Goal: Task Accomplishment & Management: Complete application form

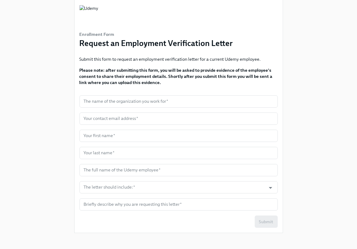
scroll to position [23, 0]
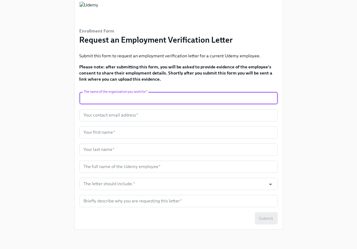
click at [125, 98] on input "text" at bounding box center [178, 98] width 198 height 12
type input "Truework"
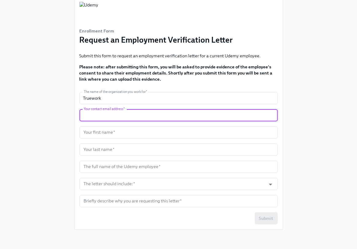
click at [102, 117] on input "text" at bounding box center [178, 115] width 198 height 12
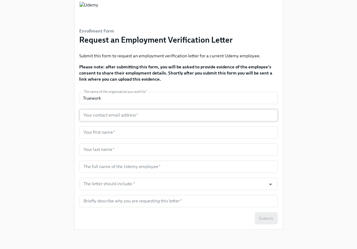
click at [142, 116] on input "text" at bounding box center [178, 115] width 198 height 12
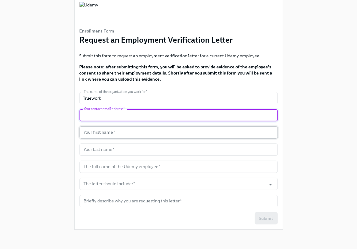
paste input "[EMAIL_ADDRESS][DOMAIN_NAME]"
type input "[EMAIL_ADDRESS][DOMAIN_NAME]"
click at [125, 132] on input "text" at bounding box center [178, 132] width 198 height 12
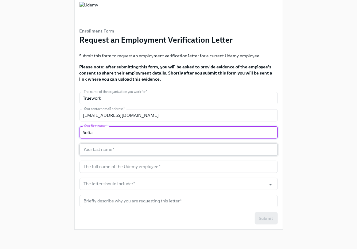
type input "Sofia"
click at [105, 145] on input "text" at bounding box center [178, 149] width 198 height 12
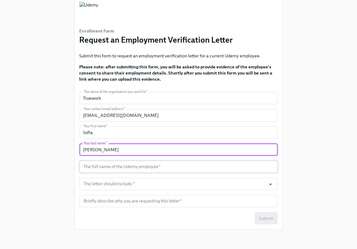
type input "[PERSON_NAME]"
click at [154, 163] on input "text" at bounding box center [178, 167] width 198 height 12
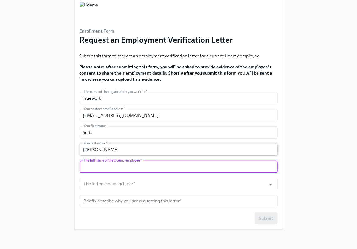
paste input "[PERSON_NAME]"
type input "[PERSON_NAME]"
click at [119, 181] on input "The letter should include:   *" at bounding box center [172, 184] width 180 height 12
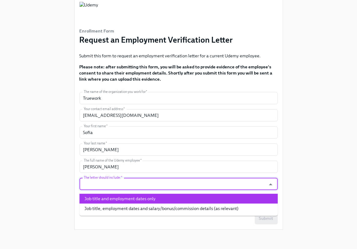
click at [183, 199] on li "Job title and employment dates only" at bounding box center [178, 199] width 198 height 10
type input "Job title and employment dates only"
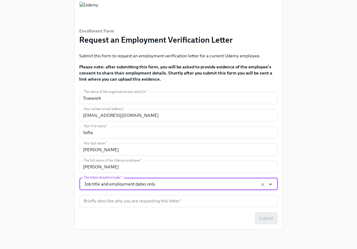
click at [183, 199] on input "text" at bounding box center [178, 201] width 198 height 12
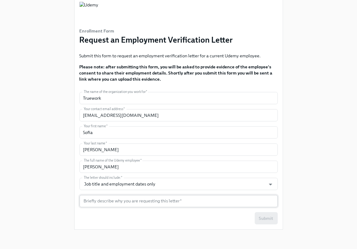
click at [127, 204] on input "text" at bounding box center [178, 201] width 198 height 12
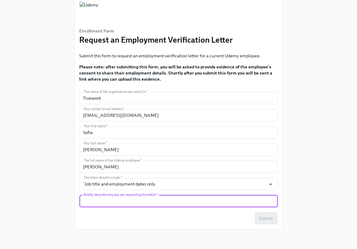
paste input "active/inactive: Hire date: Job title: Full/[DEMOGRAPHIC_DATA]:"
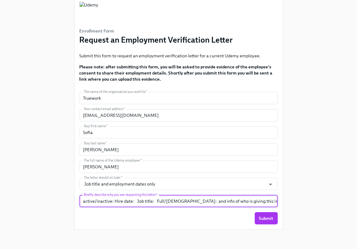
type input "active/inactive: Hire date: Job title: Full/[DEMOGRAPHIC_DATA]: and info of who…"
click at [254, 212] on button "Submit" at bounding box center [265, 218] width 23 height 12
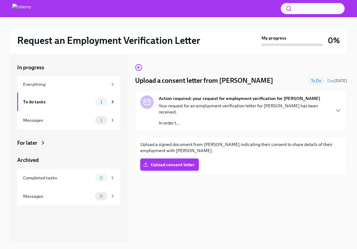
click at [164, 163] on span "Upload consent letter" at bounding box center [169, 165] width 50 height 6
click at [0, 0] on input "Upload consent letter" at bounding box center [0, 0] width 0 height 0
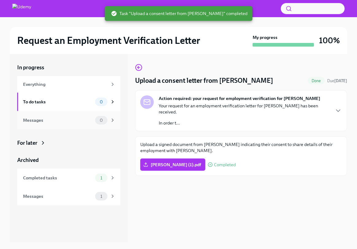
click at [90, 116] on div "Messages 0" at bounding box center [69, 120] width 92 height 9
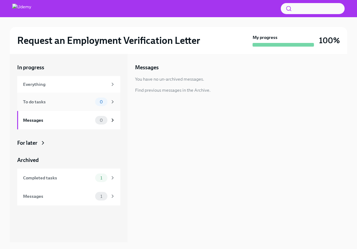
click at [73, 102] on div "To do tasks" at bounding box center [58, 101] width 70 height 7
